Goal: Navigation & Orientation: Find specific page/section

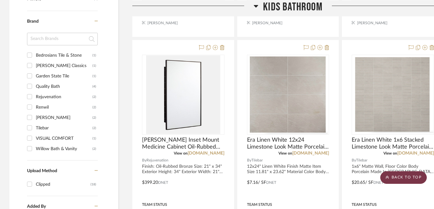
click at [399, 178] on scroll-to-top-button "BACK TO TOP" at bounding box center [403, 177] width 46 height 13
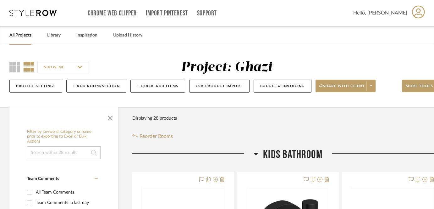
click at [22, 37] on link "All Projects" at bounding box center [20, 35] width 22 height 8
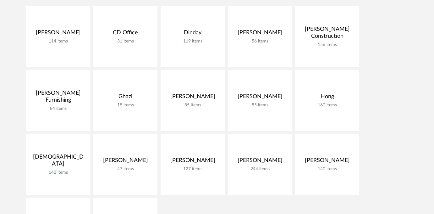
scroll to position [138, 0]
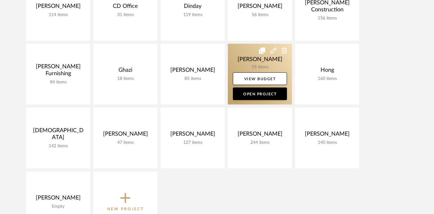
click at [257, 59] on link at bounding box center [260, 74] width 64 height 61
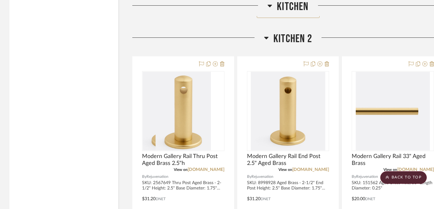
scroll to position [2171, 0]
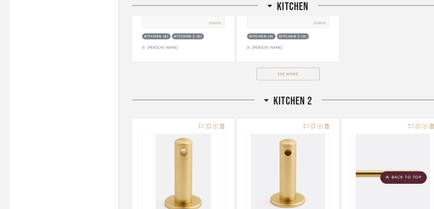
click at [300, 74] on button "See More" at bounding box center [288, 74] width 63 height 13
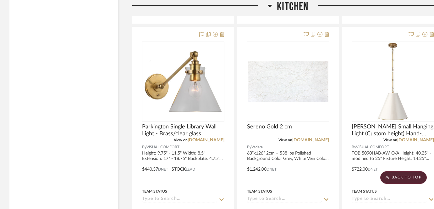
scroll to position [2211, 0]
